Goal: Task Accomplishment & Management: Use online tool/utility

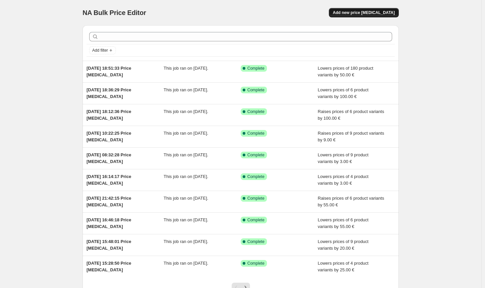
click at [367, 12] on span "Add new price [MEDICAL_DATA]" at bounding box center [364, 12] width 62 height 5
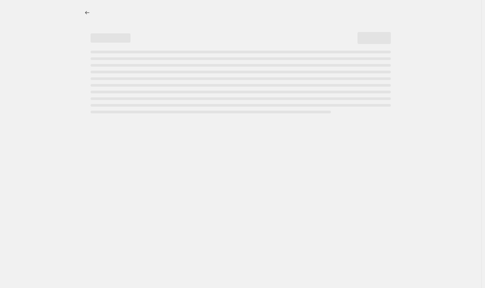
select select "percentage"
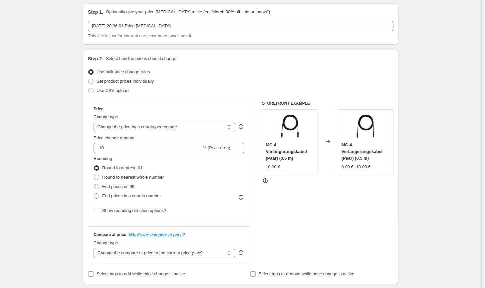
scroll to position [33, 0]
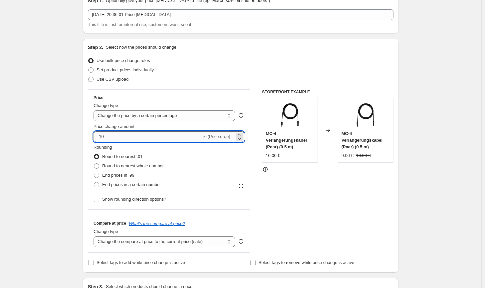
drag, startPoint x: 121, startPoint y: 134, endPoint x: 102, endPoint y: 133, distance: 19.7
click at [102, 133] on input "-10" at bounding box center [148, 136] width 108 height 11
type input "-55"
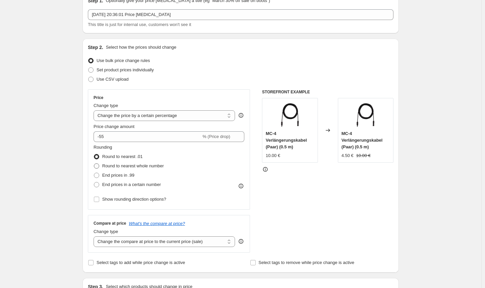
click at [137, 162] on span "Round to nearest whole number" at bounding box center [133, 165] width 62 height 7
click at [94, 163] on input "Round to nearest whole number" at bounding box center [94, 163] width 0 height 0
radio input "true"
click at [148, 113] on select "Change the price to a certain amount Change the price by a certain amount Chang…" at bounding box center [164, 115] width 141 height 11
select select "by"
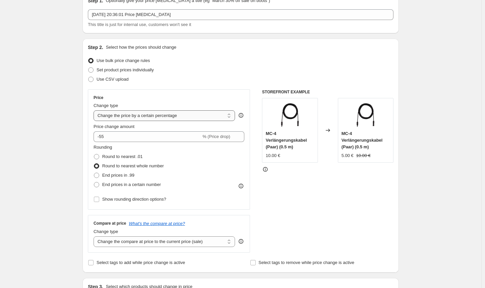
click at [95, 110] on select "Change the price to a certain amount Change the price by a certain amount Chang…" at bounding box center [164, 115] width 141 height 11
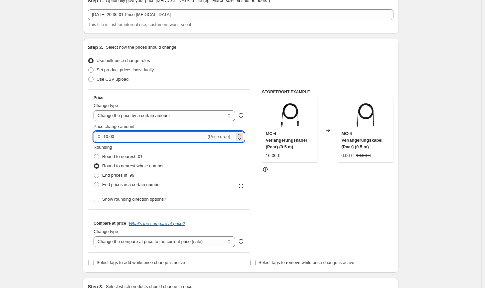
drag, startPoint x: 138, startPoint y: 138, endPoint x: 106, endPoint y: 134, distance: 33.2
click at [106, 134] on input "-10.00" at bounding box center [154, 136] width 104 height 11
type input "-55.00"
click at [219, 166] on div "Rounding Round to nearest .01 Round to nearest whole number End prices in .99 E…" at bounding box center [169, 166] width 151 height 45
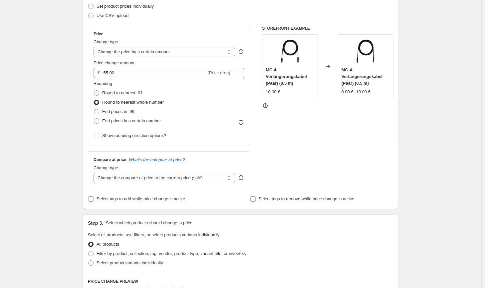
scroll to position [100, 0]
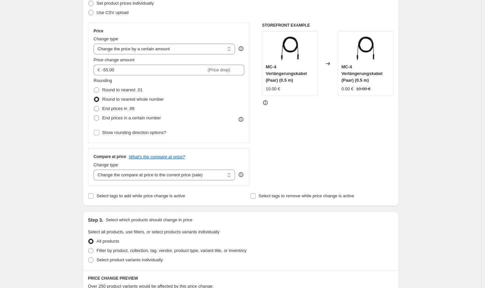
click at [198, 168] on div "Change type" at bounding box center [164, 164] width 141 height 7
drag, startPoint x: 198, startPoint y: 174, endPoint x: 196, endPoint y: 178, distance: 4.6
click at [198, 174] on select "Change the compare at price to the current price (sale) Change the compare at p…" at bounding box center [164, 174] width 141 height 11
select select "no_change"
click at [95, 169] on select "Change the compare at price to the current price (sale) Change the compare at p…" at bounding box center [164, 174] width 141 height 11
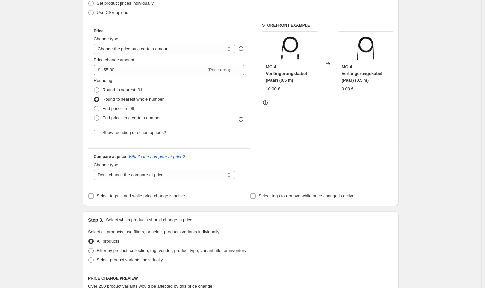
click at [173, 253] on span "Filter by product, collection, tag, vendor, product type, variant title, or inv…" at bounding box center [172, 250] width 150 height 5
click at [89, 248] on input "Filter by product, collection, tag, vendor, product type, variant title, or inv…" at bounding box center [88, 248] width 0 height 0
radio input "true"
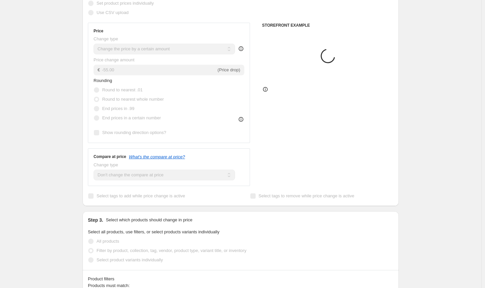
scroll to position [200, 0]
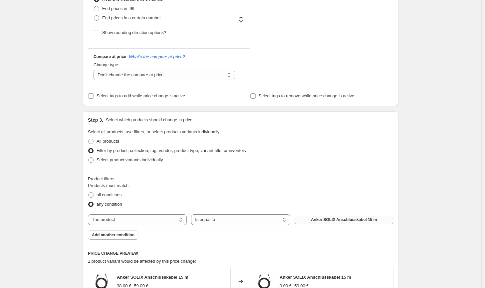
click at [317, 218] on span "Anker SOLIX Anschlusskabel 15 m" at bounding box center [344, 219] width 66 height 5
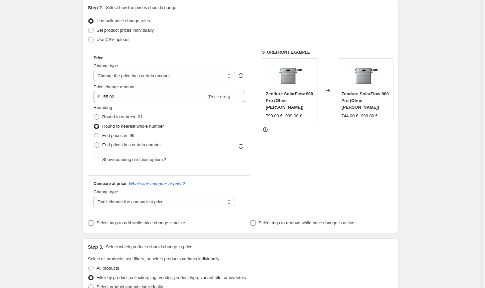
scroll to position [67, 0]
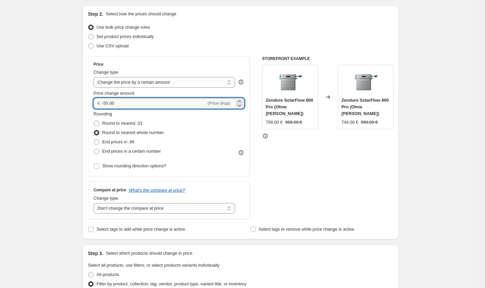
click at [109, 103] on input "-55.00" at bounding box center [154, 103] width 104 height 11
type input "-54.00"
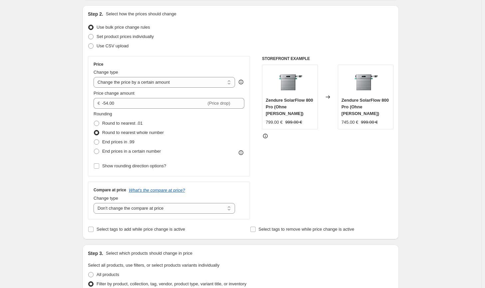
click at [303, 183] on div "STOREFRONT EXAMPLE Zendure SolarFlow 800 Pro (Ohne [PERSON_NAME]) 799.00 € 999.…" at bounding box center [327, 137] width 131 height 163
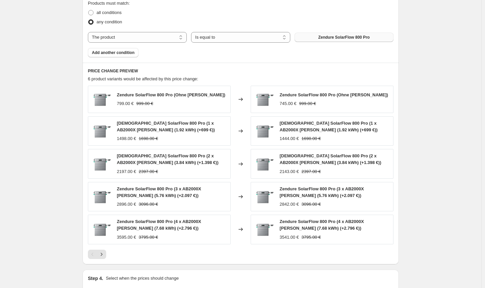
scroll to position [461, 0]
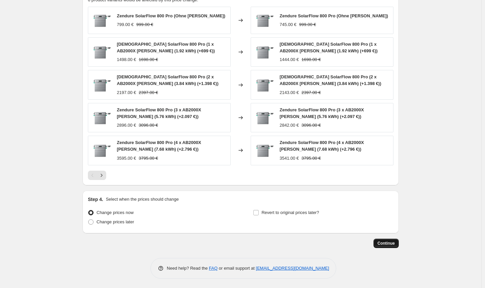
click at [383, 240] on span "Continue" at bounding box center [385, 242] width 17 height 5
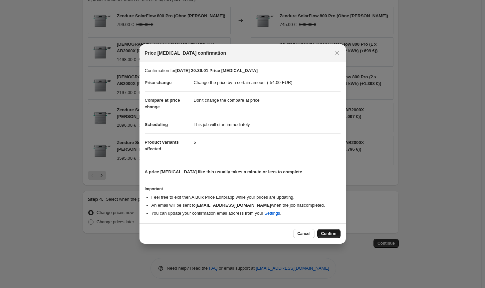
click at [336, 237] on button "Confirm" at bounding box center [328, 233] width 23 height 9
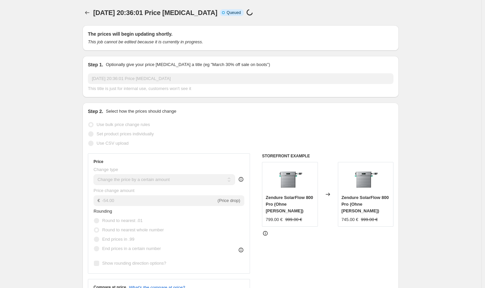
scroll to position [461, 0]
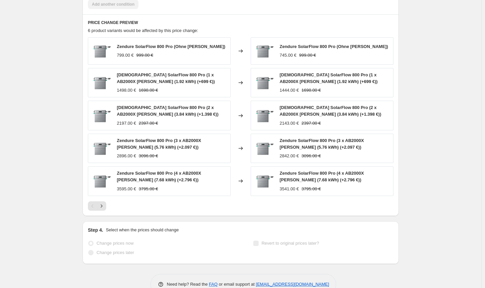
select select "by"
select select "no_change"
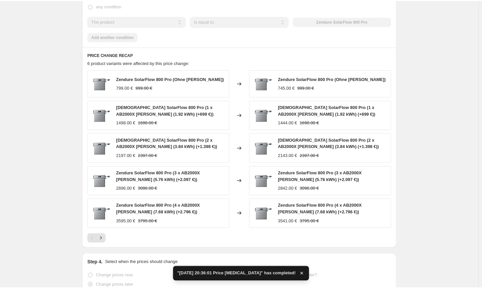
scroll to position [0, 0]
